Goal: Task Accomplishment & Management: Use online tool/utility

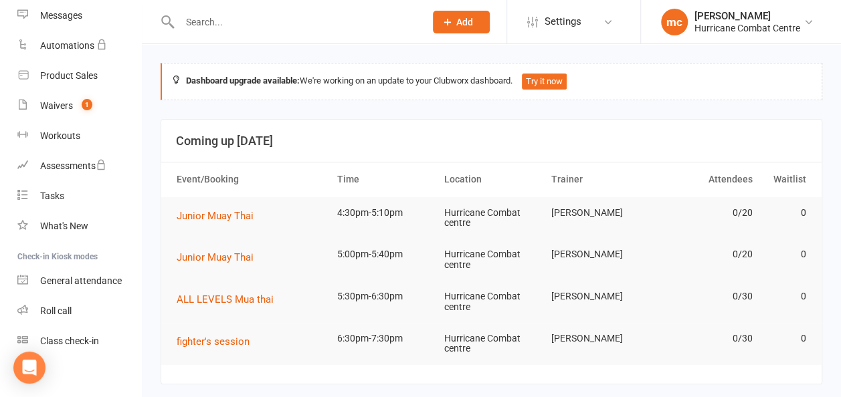
scroll to position [215, 0]
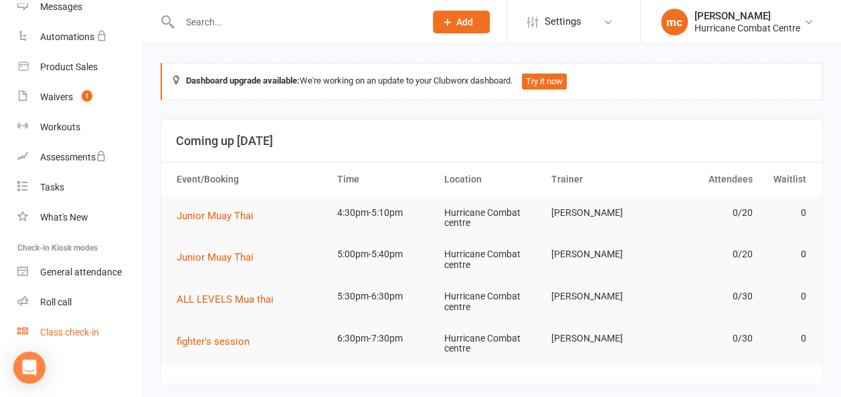
click at [60, 337] on div "Class check-in" at bounding box center [69, 332] width 59 height 11
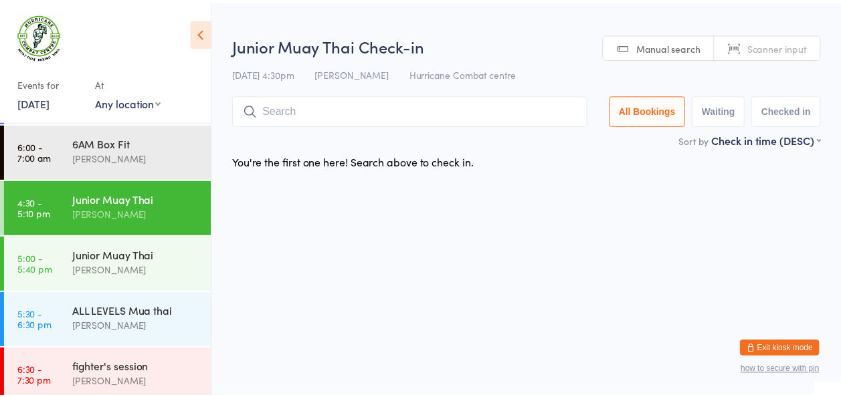
scroll to position [68, 0]
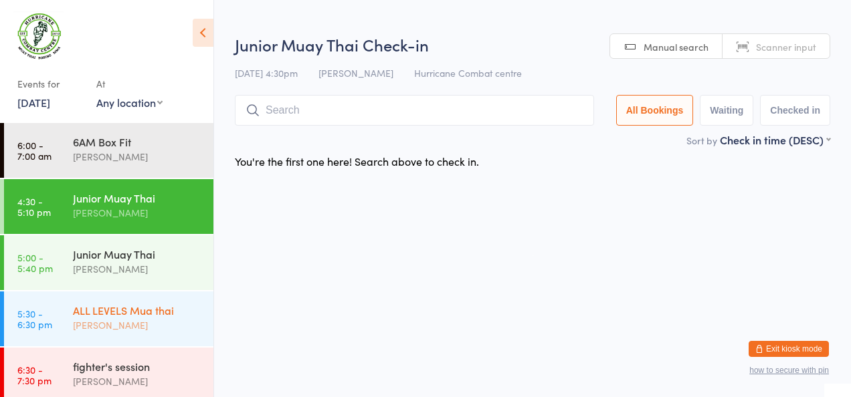
click at [63, 328] on link "5:30 - 6:30 pm ALL LEVELS Mua thai [PERSON_NAME]" at bounding box center [108, 319] width 209 height 55
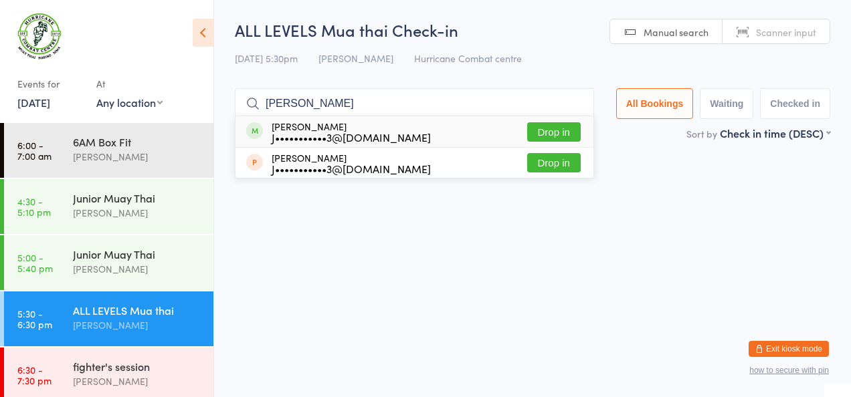
type input "[PERSON_NAME]"
click at [545, 141] on button "Drop in" at bounding box center [554, 131] width 54 height 19
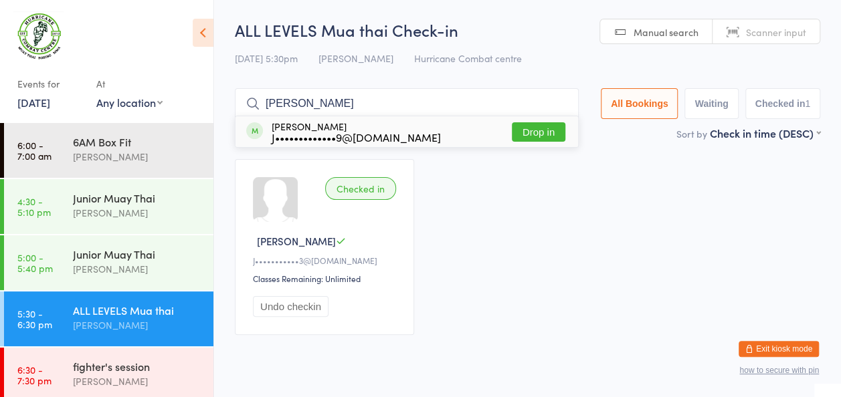
type input "[PERSON_NAME]"
click at [545, 141] on button "Drop in" at bounding box center [539, 131] width 54 height 19
